Goal: Information Seeking & Learning: Learn about a topic

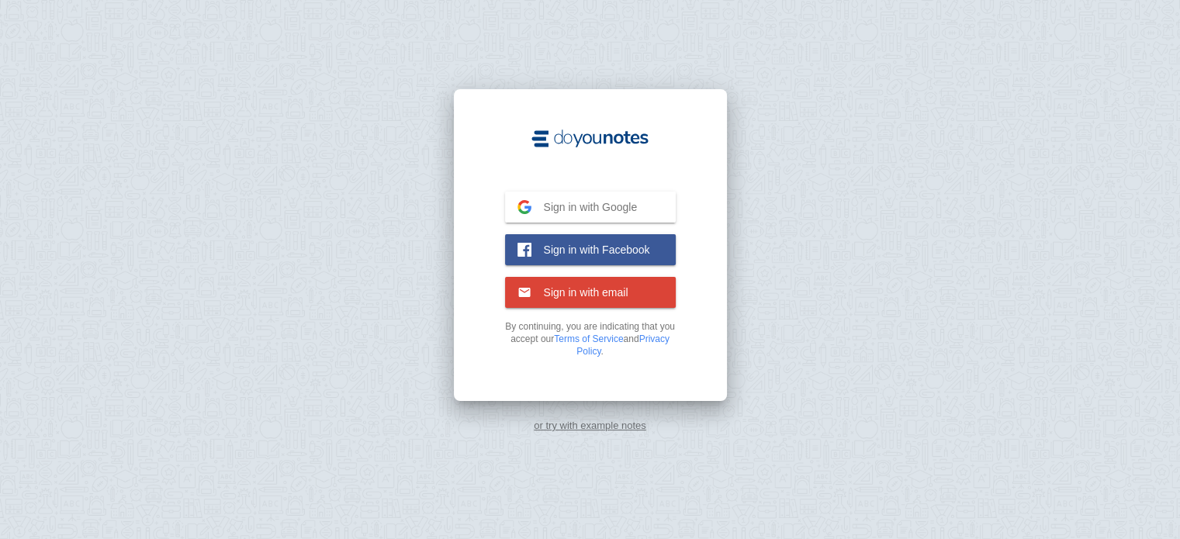
click at [589, 201] on span "Sign in with Google" at bounding box center [585, 207] width 106 height 14
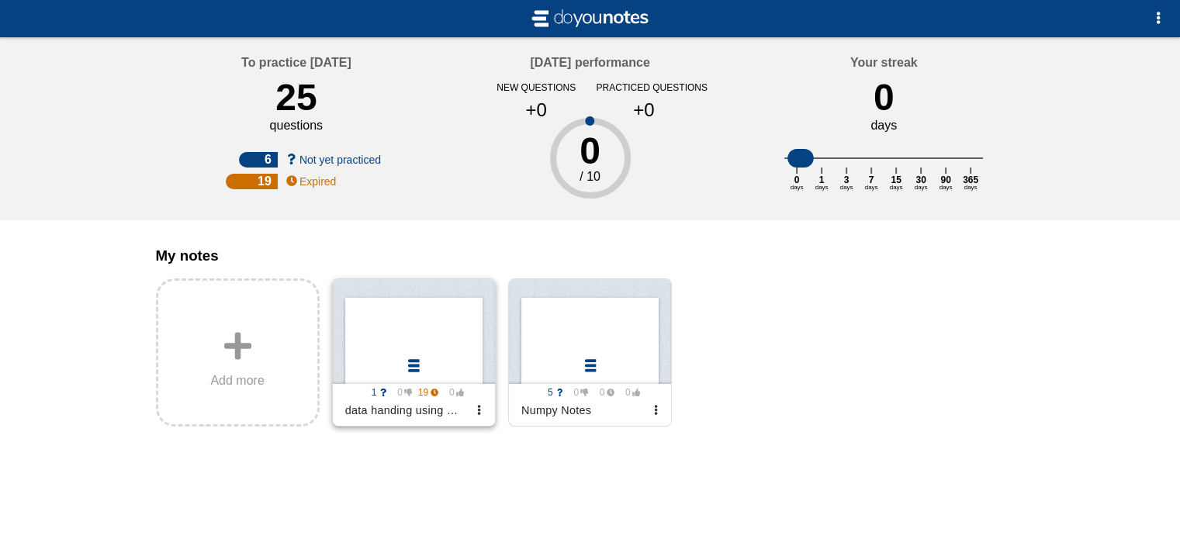
click at [441, 383] on div at bounding box center [414, 331] width 162 height 105
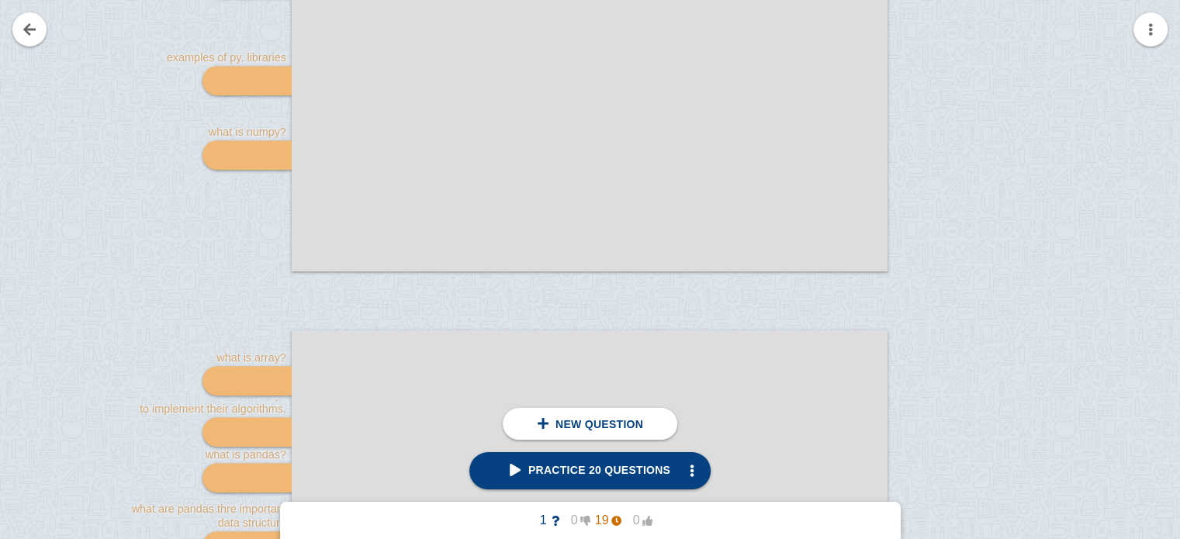
scroll to position [1009, 0]
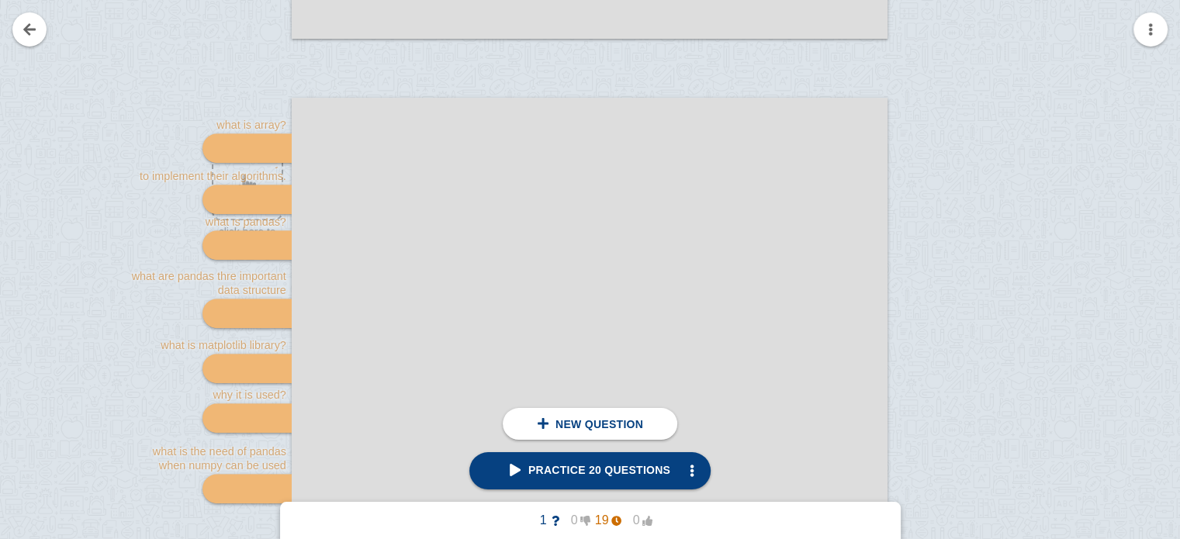
drag, startPoint x: 528, startPoint y: 195, endPoint x: 699, endPoint y: 194, distance: 170.7
click at [699, 194] on div at bounding box center [590, 488] width 596 height 781
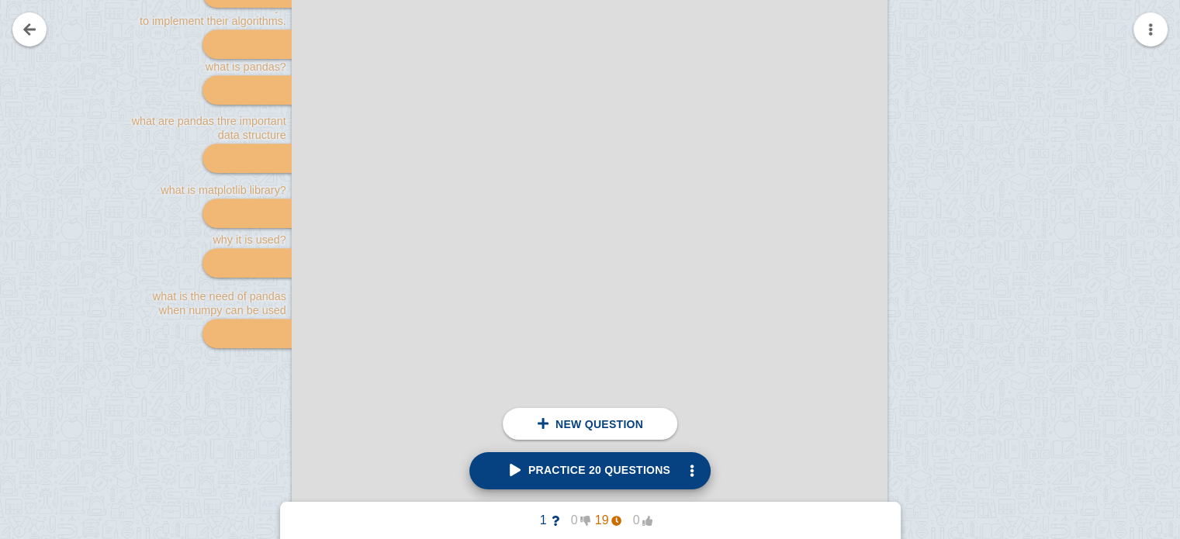
click at [584, 468] on span "Practice 20 questions" at bounding box center [590, 470] width 161 height 12
type textarea "what is python libraries"
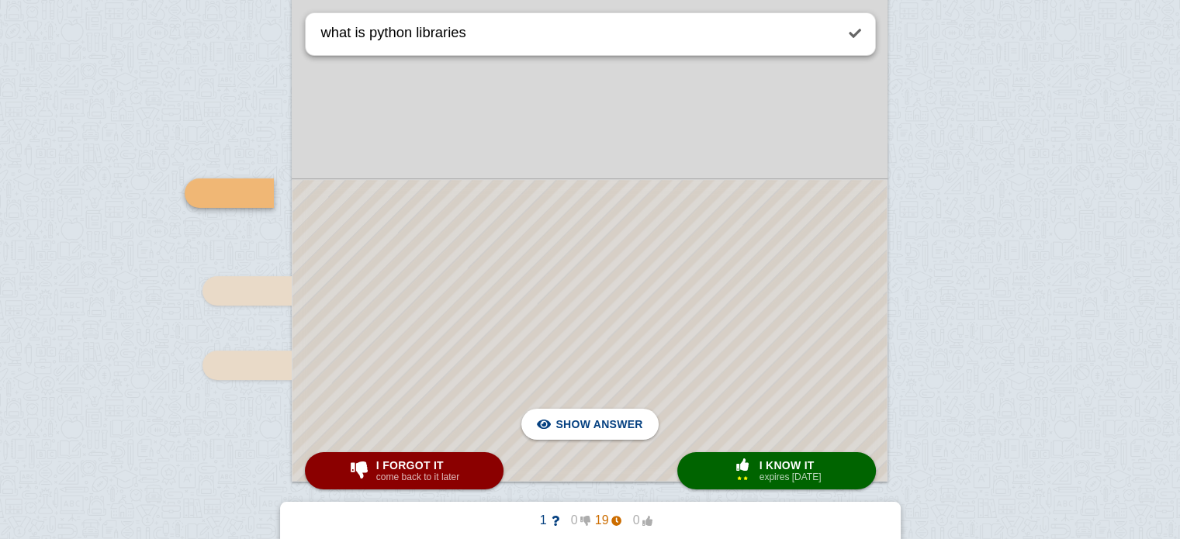
click at [861, 89] on div at bounding box center [590, 90] width 596 height 781
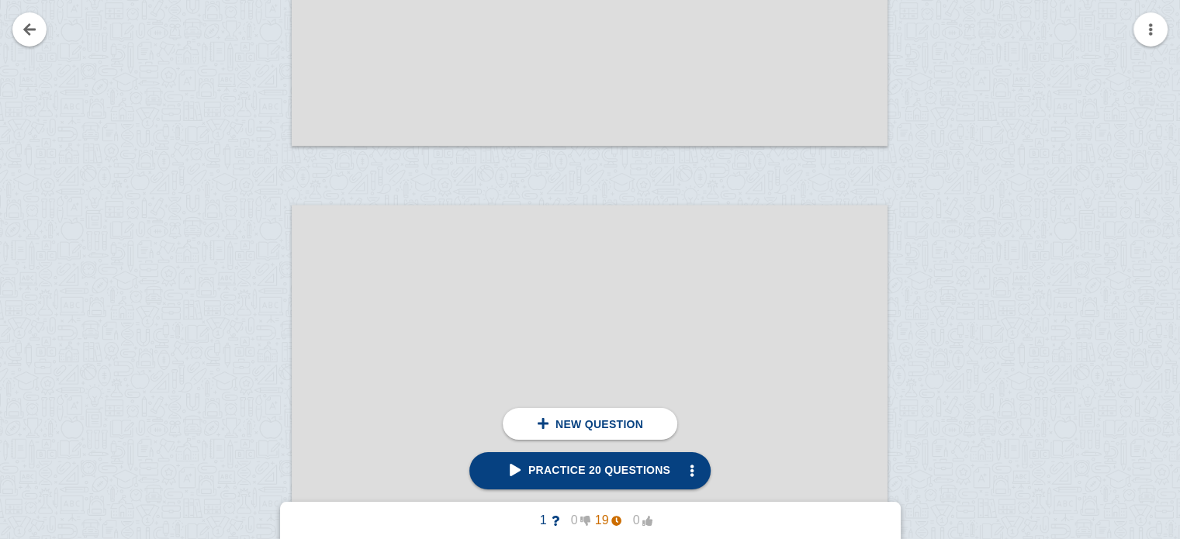
scroll to position [3049, 0]
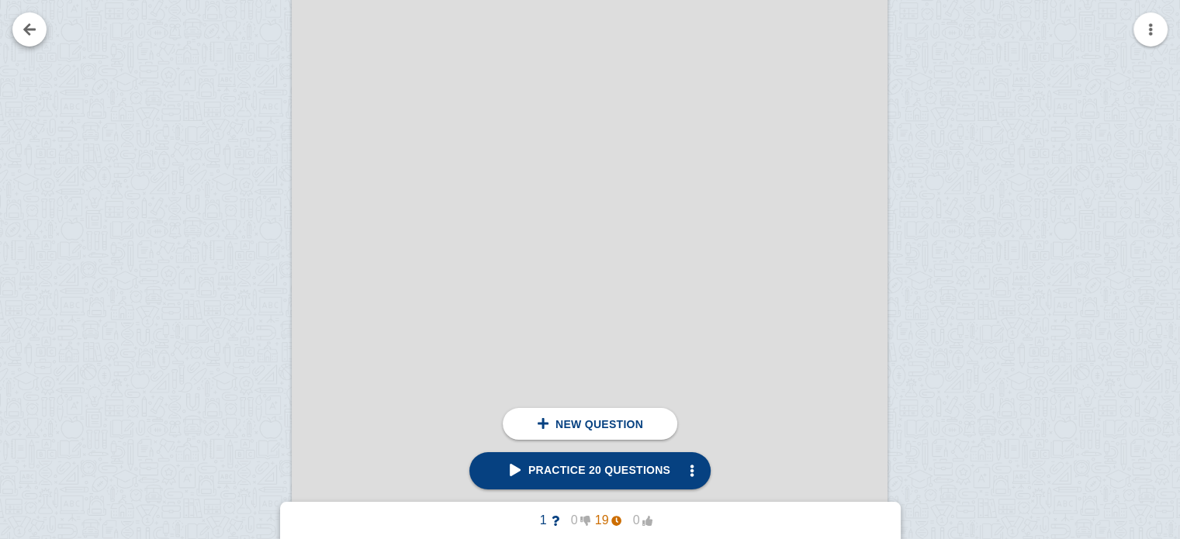
click at [29, 32] on link at bounding box center [29, 29] width 34 height 34
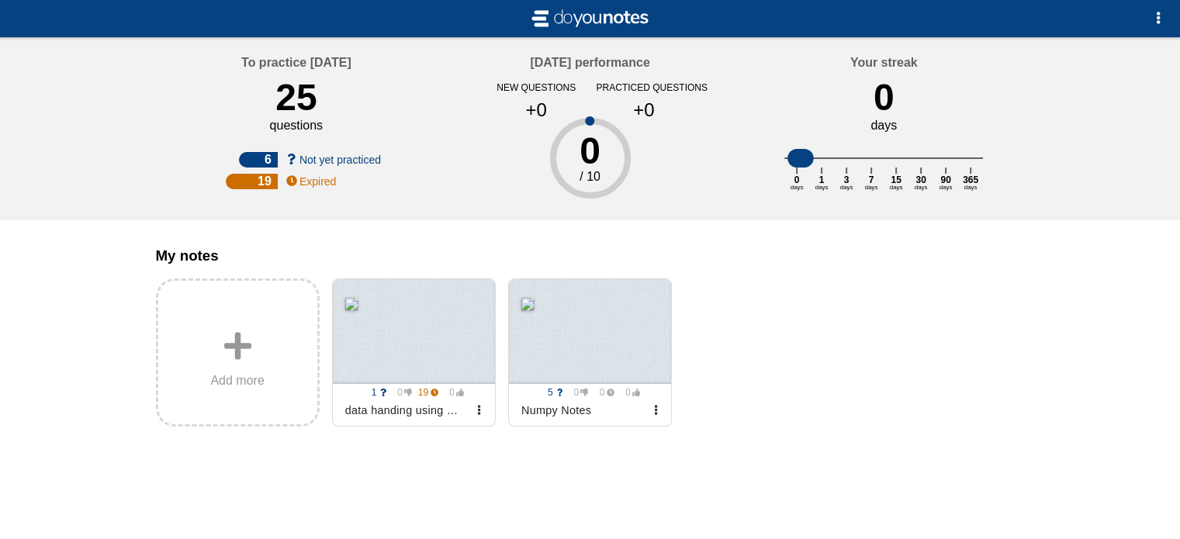
click at [923, 288] on section "My notes Add more 1 0 19 0 No questions yet Archived data handing using pandas …" at bounding box center [590, 337] width 869 height 179
click at [1031, 53] on div "To practice today 25 questions 6 Not yet practiced 0 I forgot it 19 Expired No …" at bounding box center [591, 128] width 894 height 183
